Goal: Find contact information: Find contact information

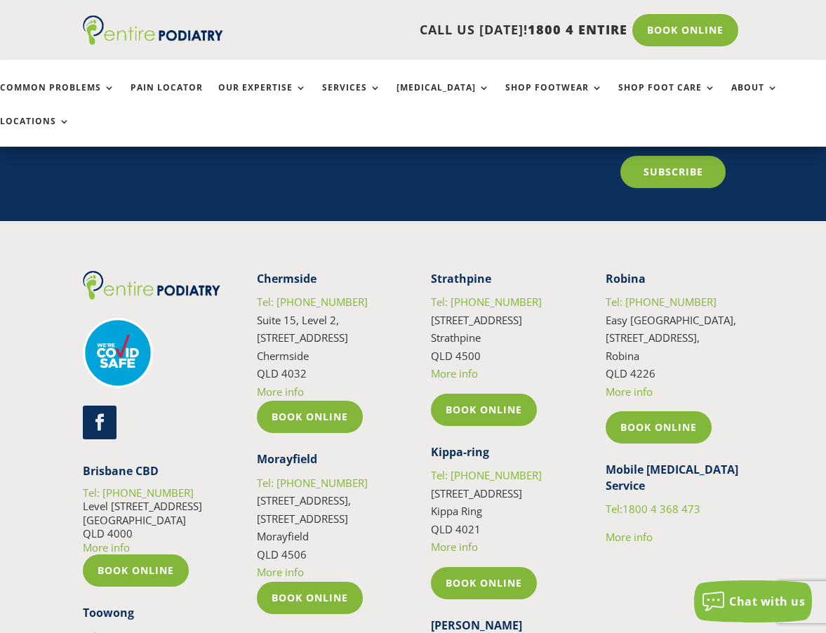
scroll to position [3342, 0]
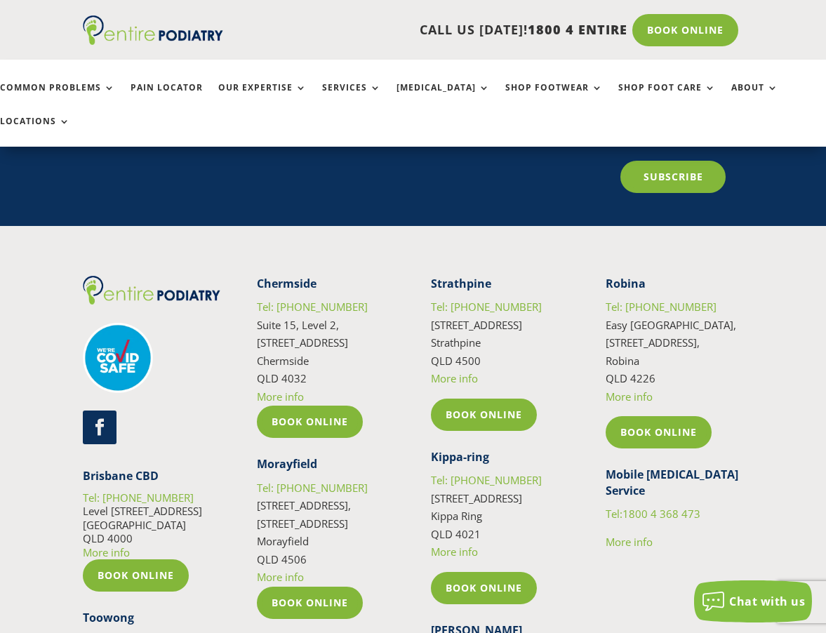
click at [631, 389] on link "More info" at bounding box center [628, 396] width 47 height 14
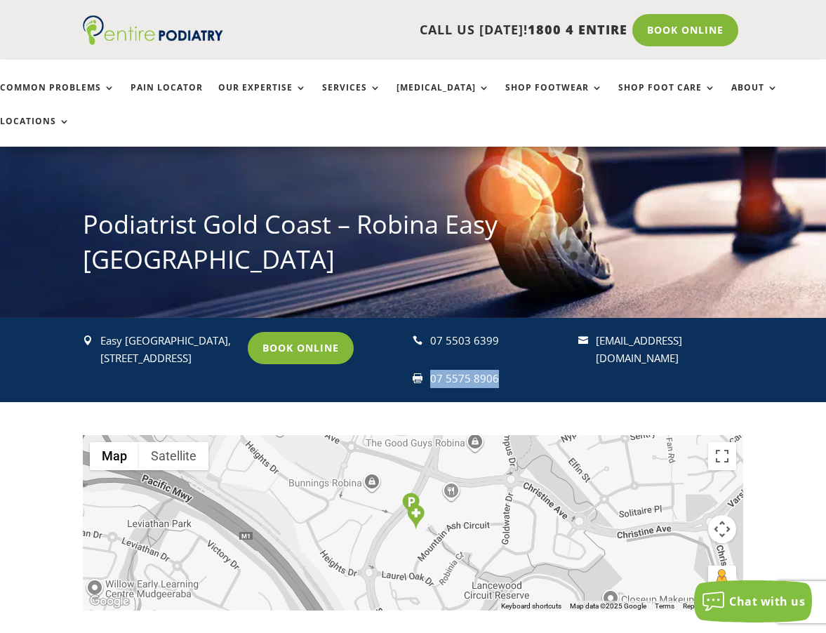
drag, startPoint x: 504, startPoint y: 344, endPoint x: 433, endPoint y: 347, distance: 70.9
click at [433, 370] on div "07 5575 8906" at bounding box center [499, 379] width 138 height 18
copy div "07 5575 8906"
